Goal: Task Accomplishment & Management: Use online tool/utility

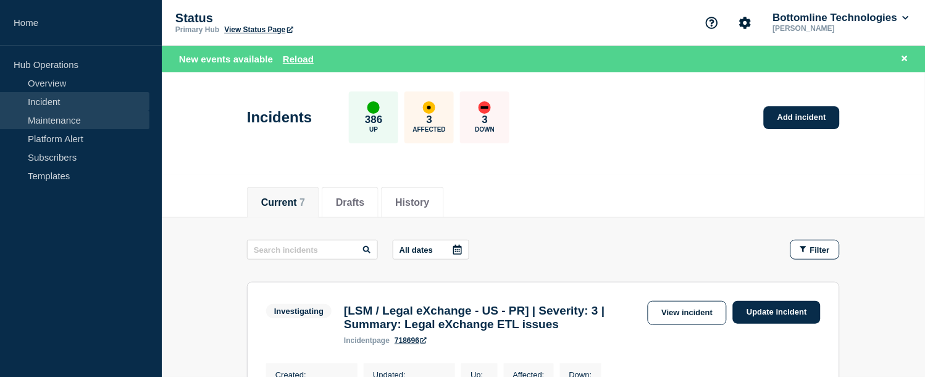
click at [46, 114] on link "Maintenance" at bounding box center [74, 120] width 149 height 19
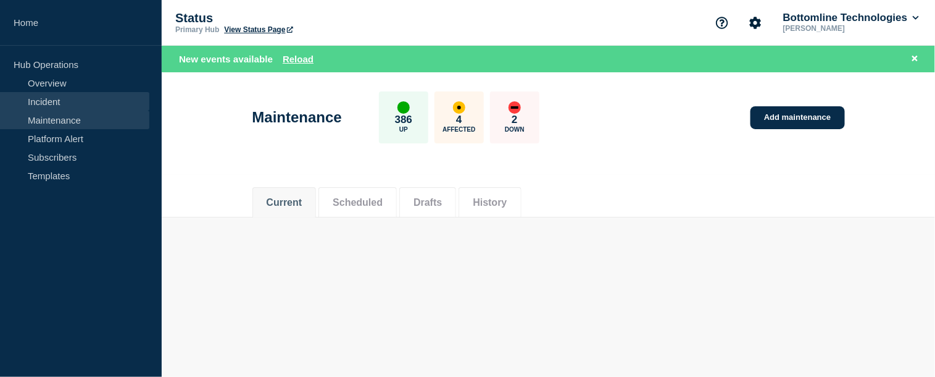
click at [49, 104] on link "Incident" at bounding box center [74, 101] width 149 height 19
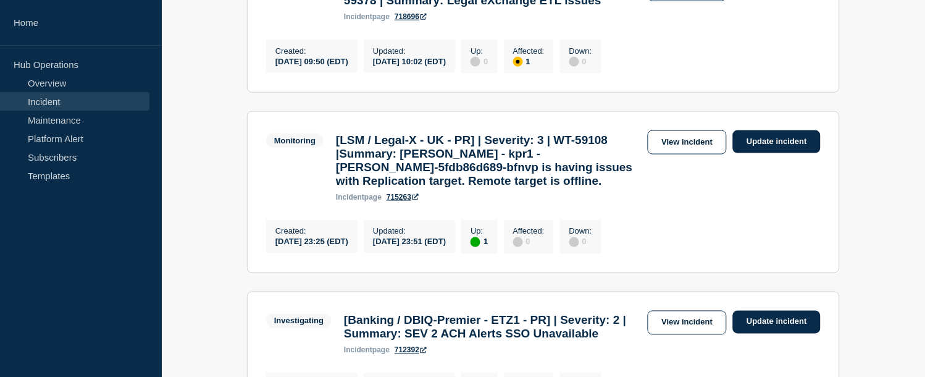
scroll to position [299, 0]
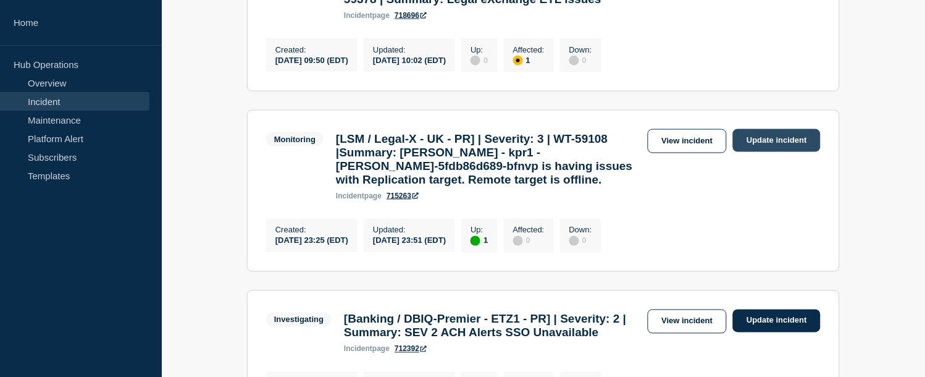
click at [756, 152] on link "Update incident" at bounding box center [777, 140] width 88 height 23
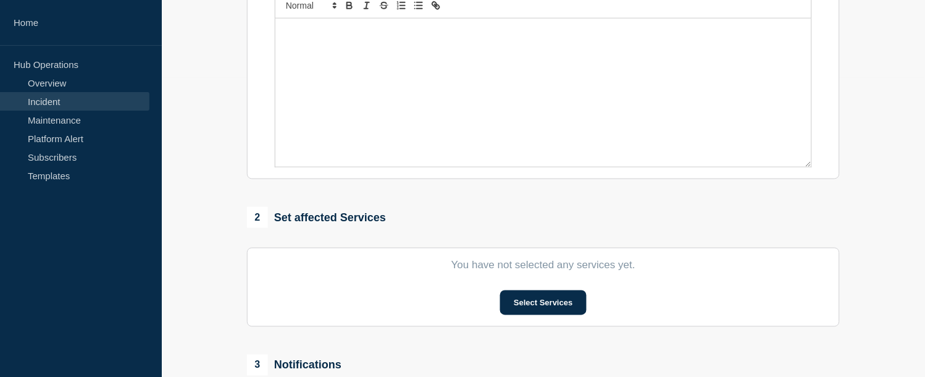
type input "[LSM / Legal-X - UK - PR] | Severity: 3 | WT-59108 |Summary: MinIO - kpr1 - min…"
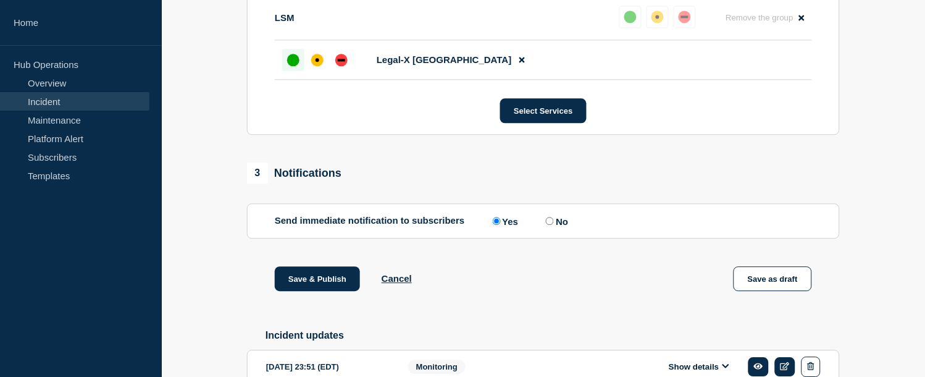
scroll to position [731, 0]
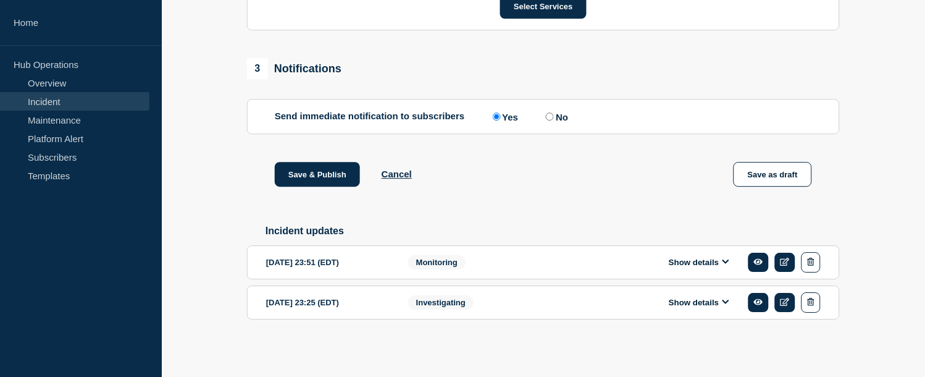
click at [716, 257] on button "Show details" at bounding box center [699, 262] width 68 height 10
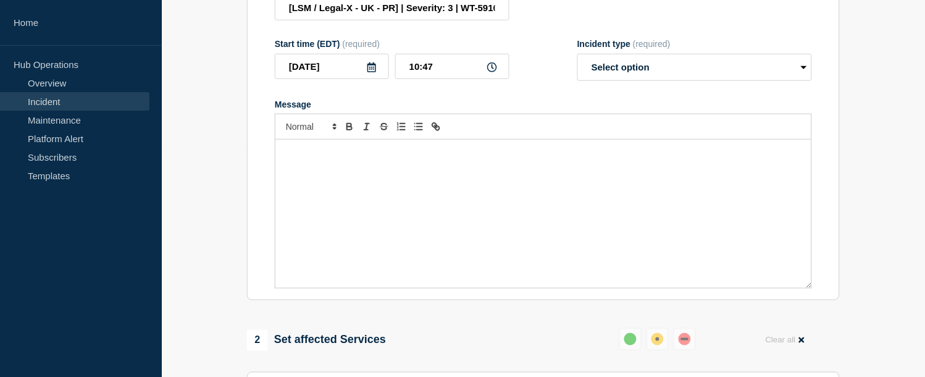
scroll to position [220, 0]
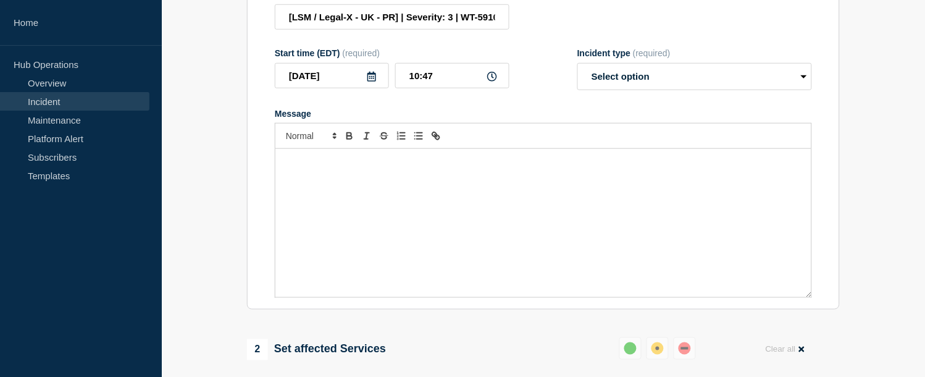
click at [418, 211] on div "Message" at bounding box center [543, 223] width 536 height 148
click at [647, 90] on select "Select option Investigating Identified Monitoring Resolved" at bounding box center [694, 76] width 235 height 27
select select "resolved"
click at [577, 77] on select "Select option Investigating Identified Monitoring Resolved" at bounding box center [694, 76] width 235 height 27
click at [474, 167] on p "Message" at bounding box center [543, 161] width 517 height 11
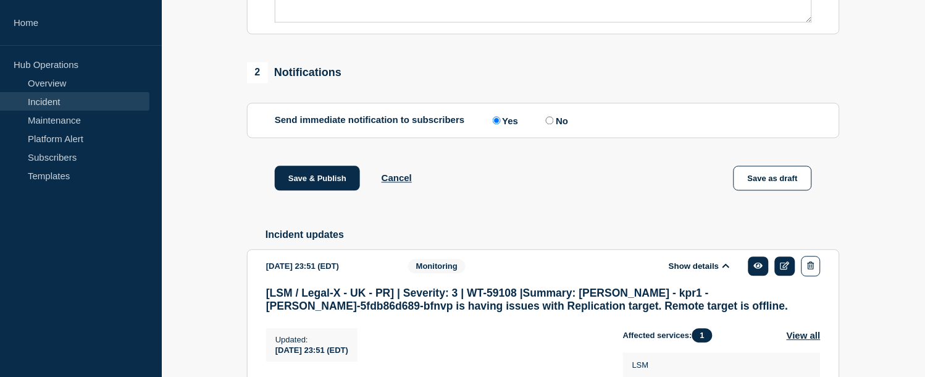
scroll to position [701, 0]
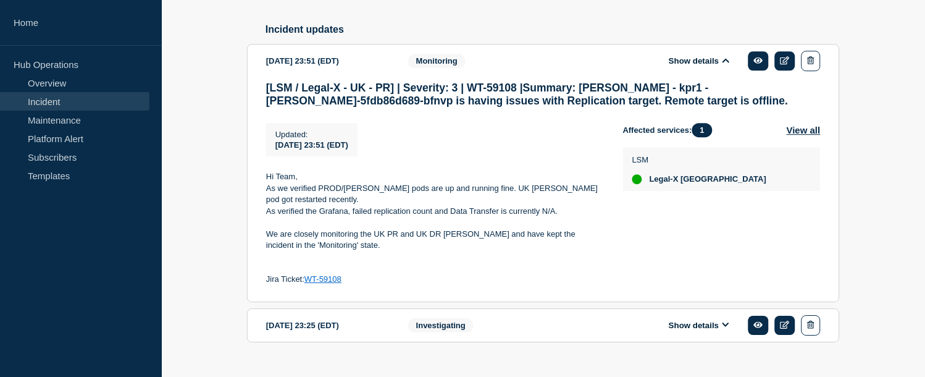
click at [377, 217] on p "As verified the Grafana, failed replication count and Data Transfer is currentl…" at bounding box center [434, 211] width 337 height 11
drag, startPoint x: 353, startPoint y: 227, endPoint x: 499, endPoint y: 227, distance: 145.7
click at [499, 217] on p "As verified the Grafana, failed replication count and Data Transfer is currentl…" at bounding box center [434, 211] width 337 height 11
copy p "failed replication count and Data Transfer"
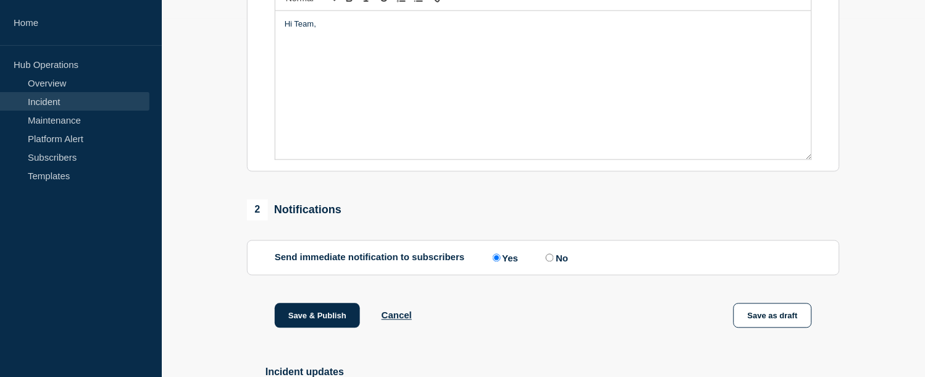
scroll to position [289, 0]
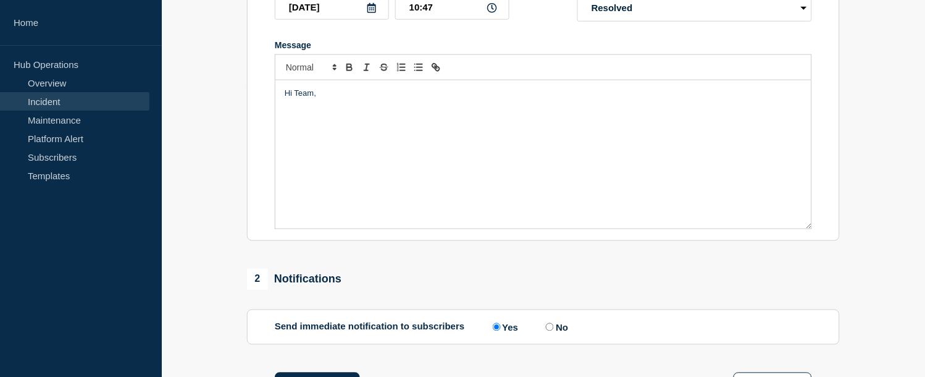
click at [328, 149] on div "Hi Team," at bounding box center [543, 154] width 536 height 148
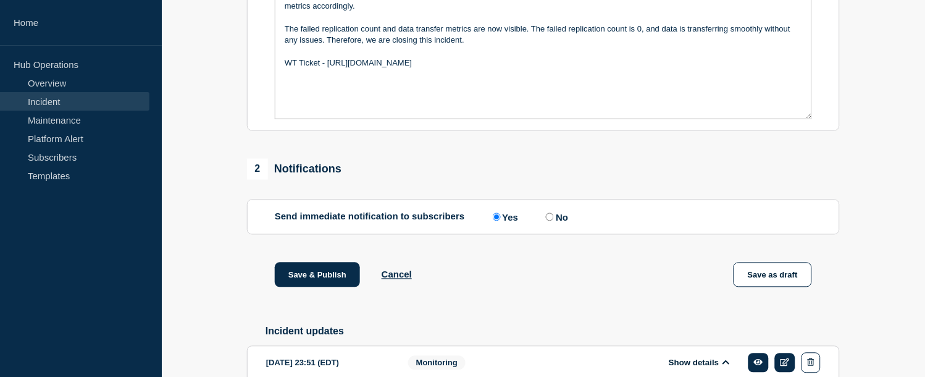
scroll to position [330, 0]
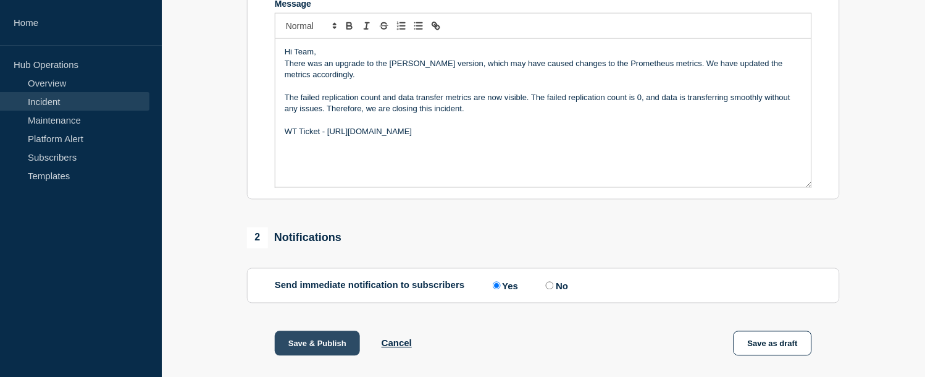
click at [318, 355] on button "Save & Publish" at bounding box center [317, 343] width 85 height 25
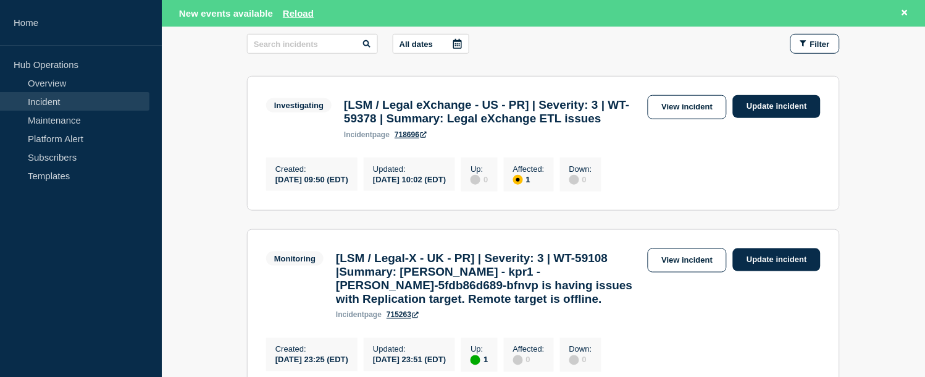
scroll to position [274, 0]
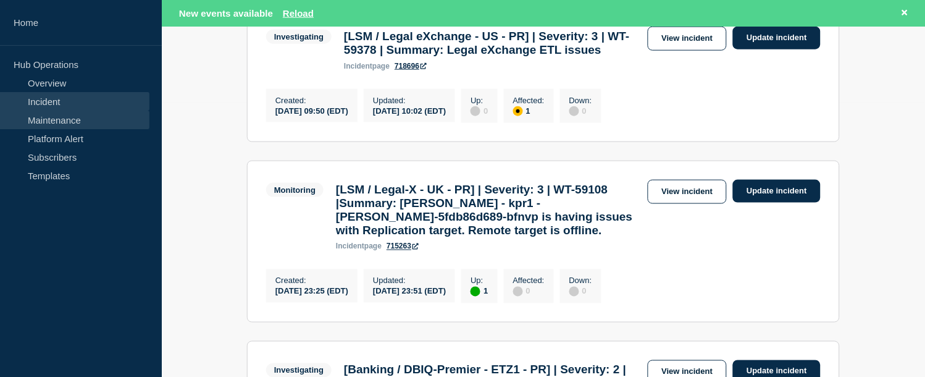
click at [70, 113] on link "Maintenance" at bounding box center [74, 120] width 149 height 19
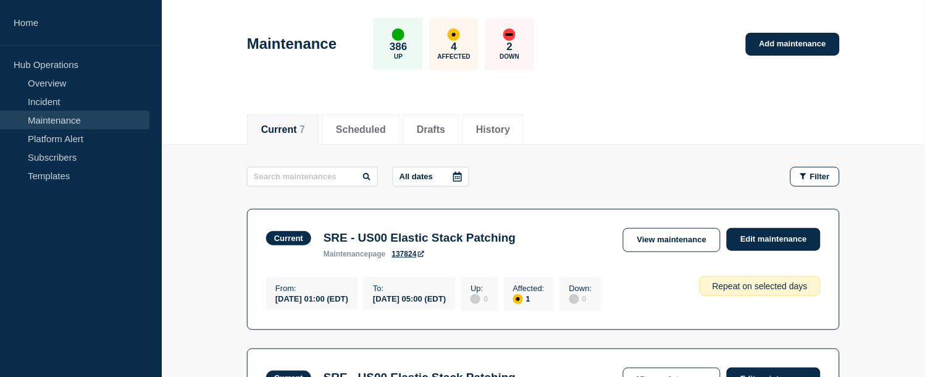
scroll to position [46, 0]
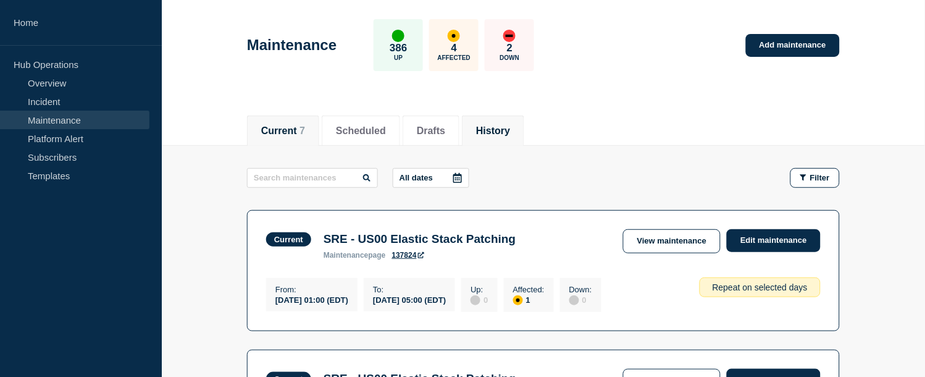
click at [501, 125] on button "History" at bounding box center [493, 130] width 34 height 11
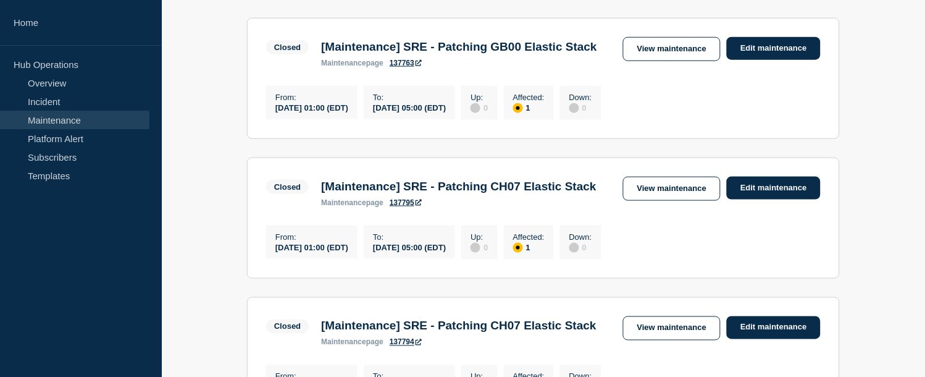
scroll to position [238, 0]
